Goal: Task Accomplishment & Management: Use online tool/utility

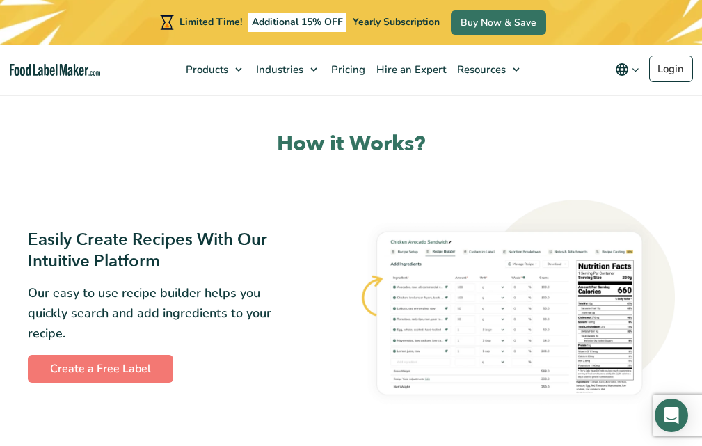
scroll to position [626, 0]
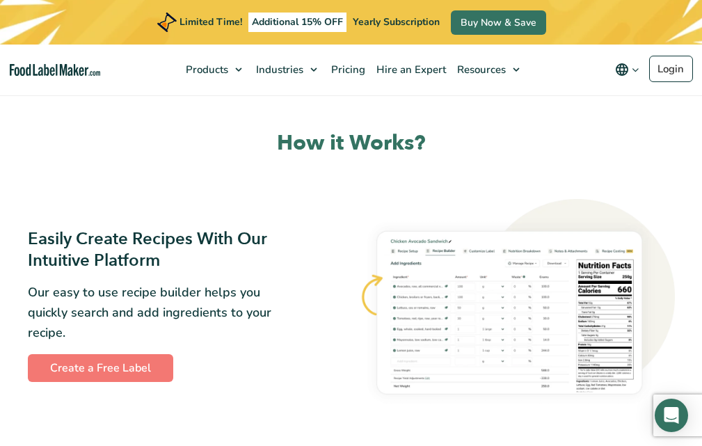
click at [437, 284] on img at bounding box center [517, 305] width 315 height 212
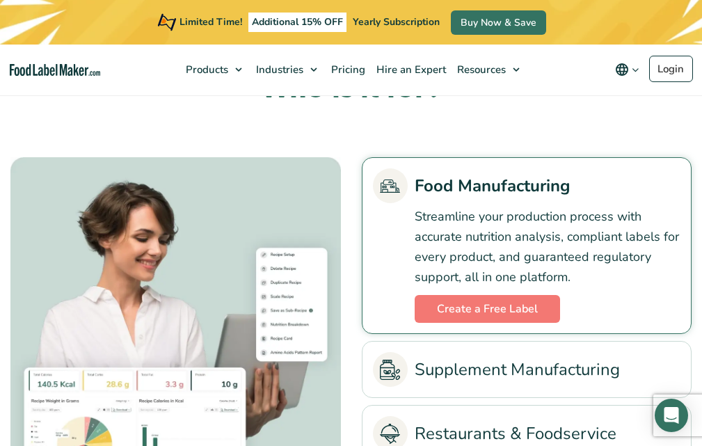
scroll to position [2922, 0]
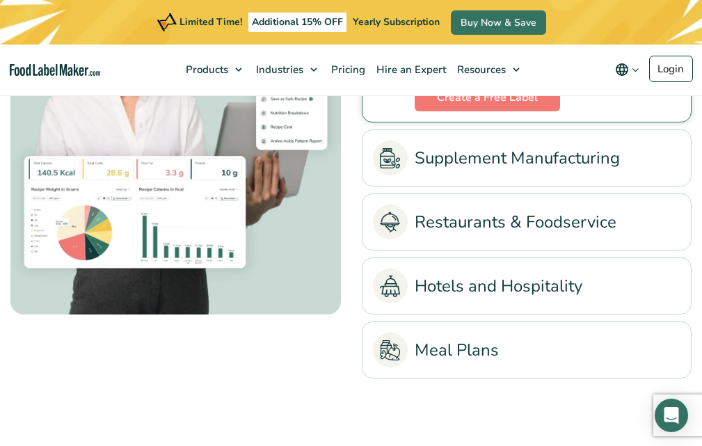
click at [445, 219] on link "Restaurants & Foodservice" at bounding box center [527, 222] width 308 height 35
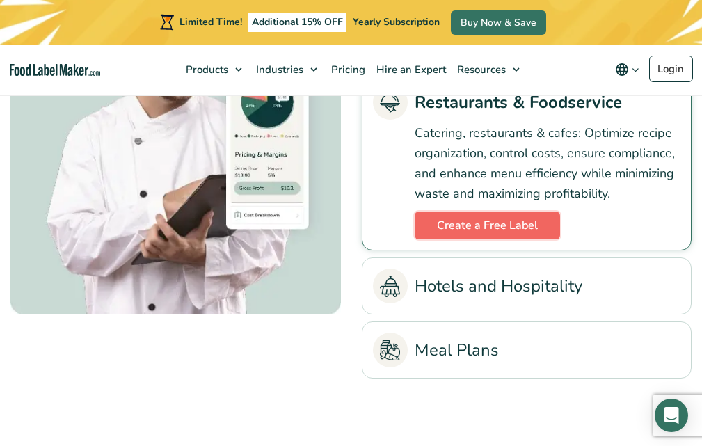
click at [496, 238] on link "Create a Free Label" at bounding box center [487, 225] width 145 height 28
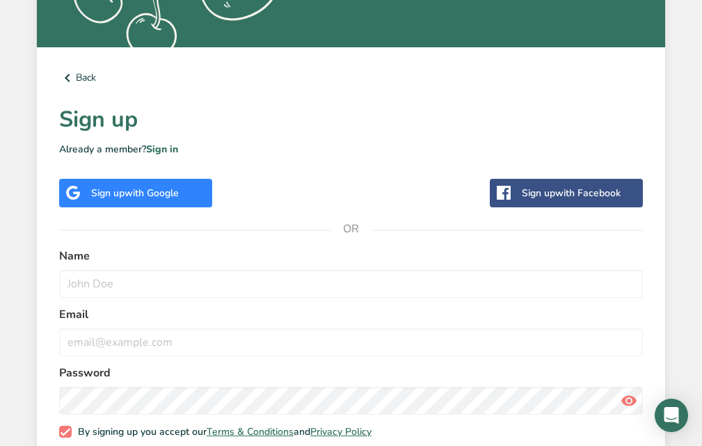
scroll to position [416, 0]
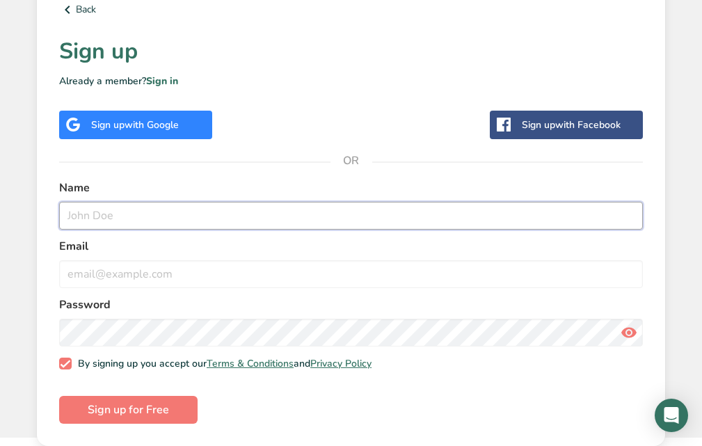
click at [351, 227] on input "text" at bounding box center [351, 216] width 584 height 28
click at [344, 218] on input "text" at bounding box center [351, 216] width 584 height 28
type input "[PERSON_NAME]"
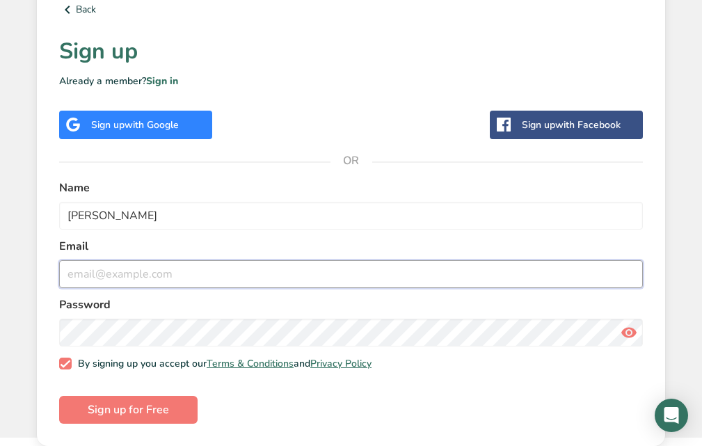
click at [125, 270] on input "email" at bounding box center [351, 274] width 584 height 28
type input "[EMAIL_ADDRESS][DOMAIN_NAME]"
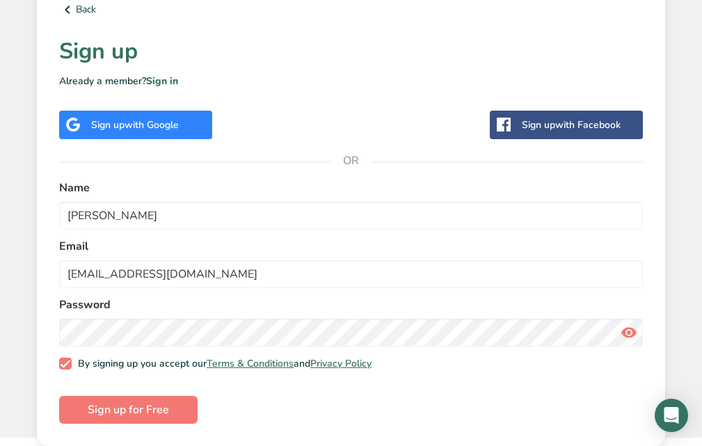
click at [634, 330] on icon at bounding box center [629, 332] width 17 height 25
click at [127, 412] on span "Sign up for Free" at bounding box center [128, 409] width 81 height 17
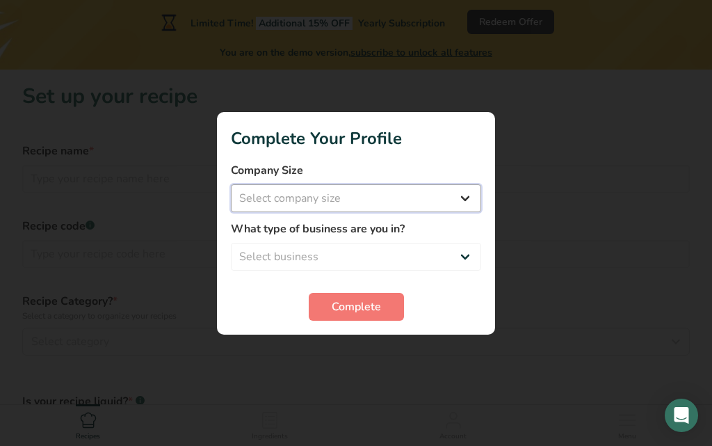
click at [328, 197] on select "Select company size Fewer than 10 Employees 10 to 50 Employees 51 to 500 Employ…" at bounding box center [356, 198] width 250 height 28
select select "3"
click at [231, 184] on select "Select company size Fewer than 10 Employees 10 to 50 Employees 51 to 500 Employ…" at bounding box center [356, 198] width 250 height 28
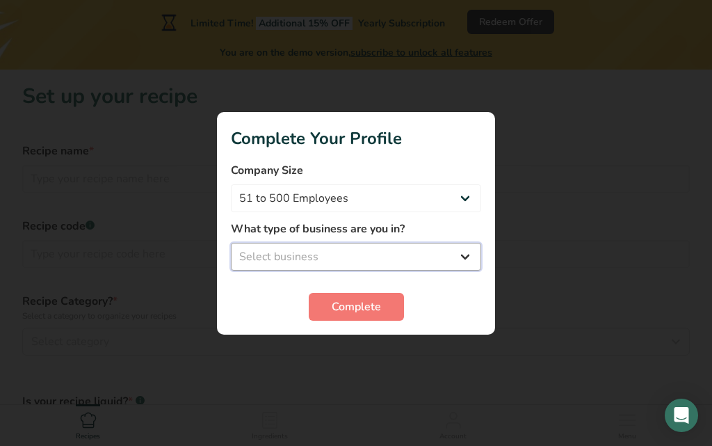
click at [372, 268] on select "Select business Packaged Food Manufacturer Restaurant & Cafe Bakery Meal Plans …" at bounding box center [356, 257] width 250 height 28
select select "5"
click at [231, 243] on select "Select business Packaged Food Manufacturer Restaurant & Cafe Bakery Meal Plans …" at bounding box center [356, 257] width 250 height 28
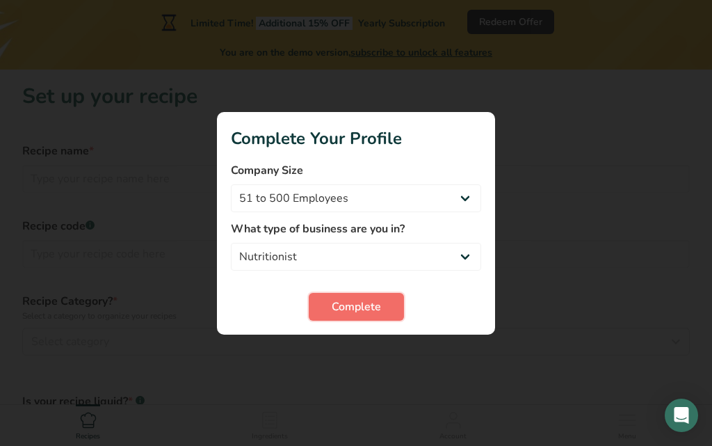
click at [354, 310] on span "Complete" at bounding box center [356, 306] width 49 height 17
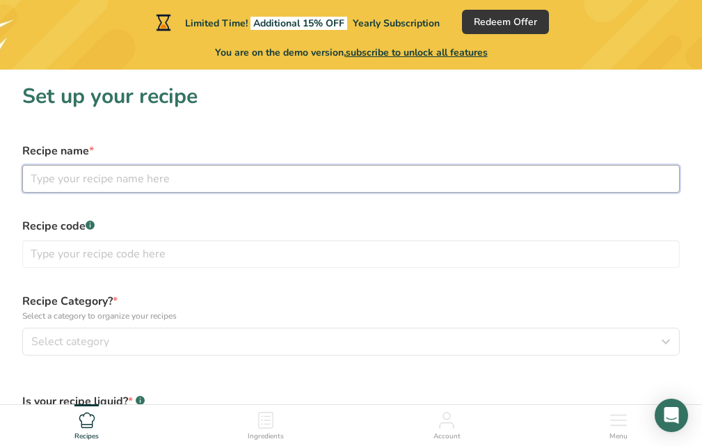
click at [305, 173] on input "text" at bounding box center [350, 179] width 657 height 28
click at [227, 177] on input "text" at bounding box center [350, 179] width 657 height 28
type input "chili"
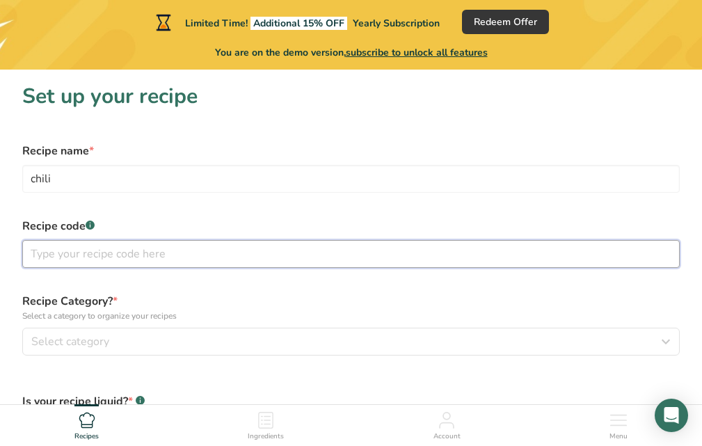
click at [183, 261] on input "text" at bounding box center [350, 254] width 657 height 28
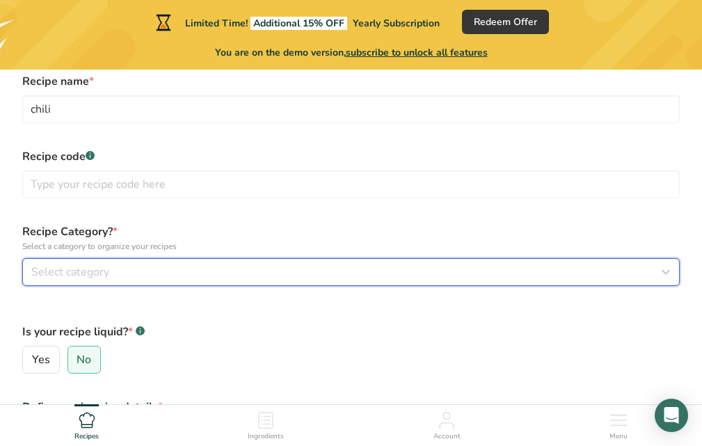
click at [261, 273] on div "Select category" at bounding box center [346, 272] width 631 height 17
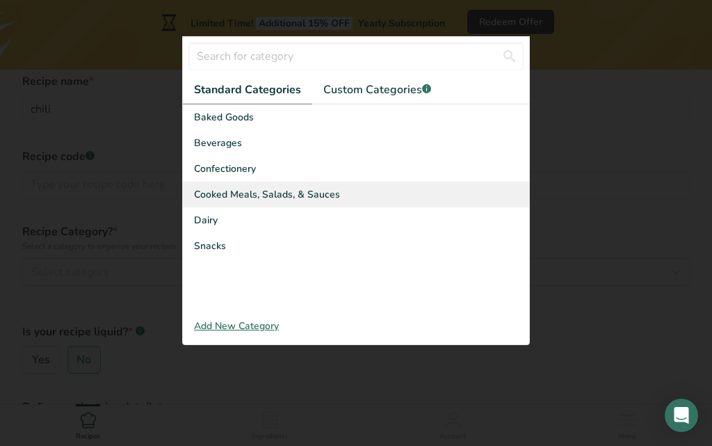
click at [297, 193] on span "Cooked Meals, Salads, & Sauces" at bounding box center [267, 194] width 146 height 15
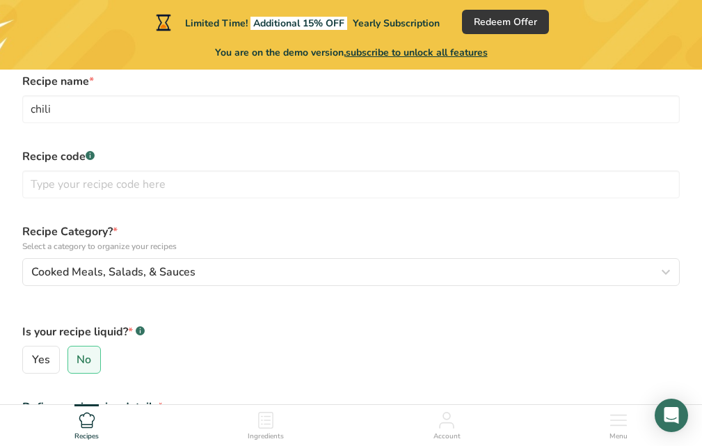
scroll to position [139, 0]
